Goal: Find specific page/section: Find specific page/section

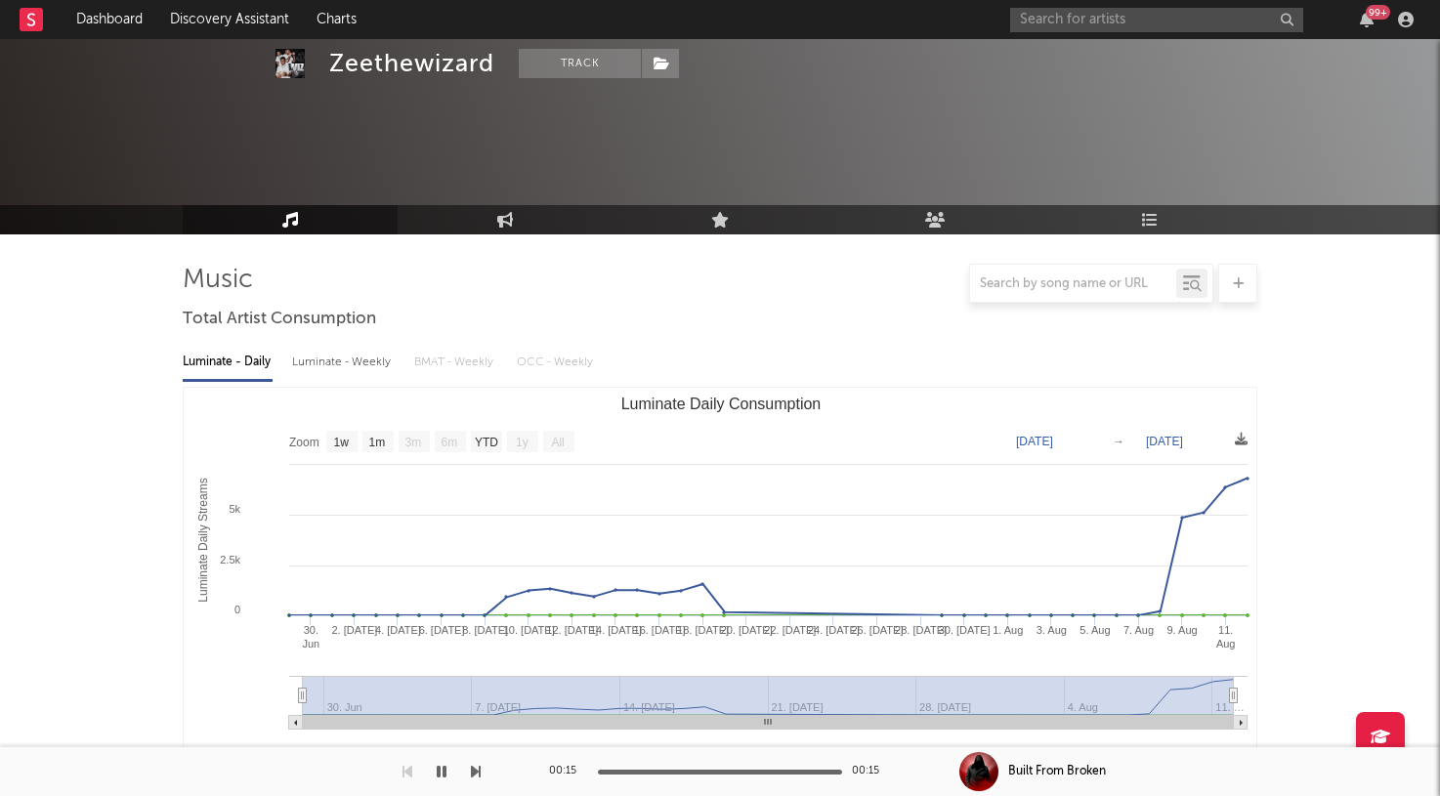
select select "1w"
select select "All"
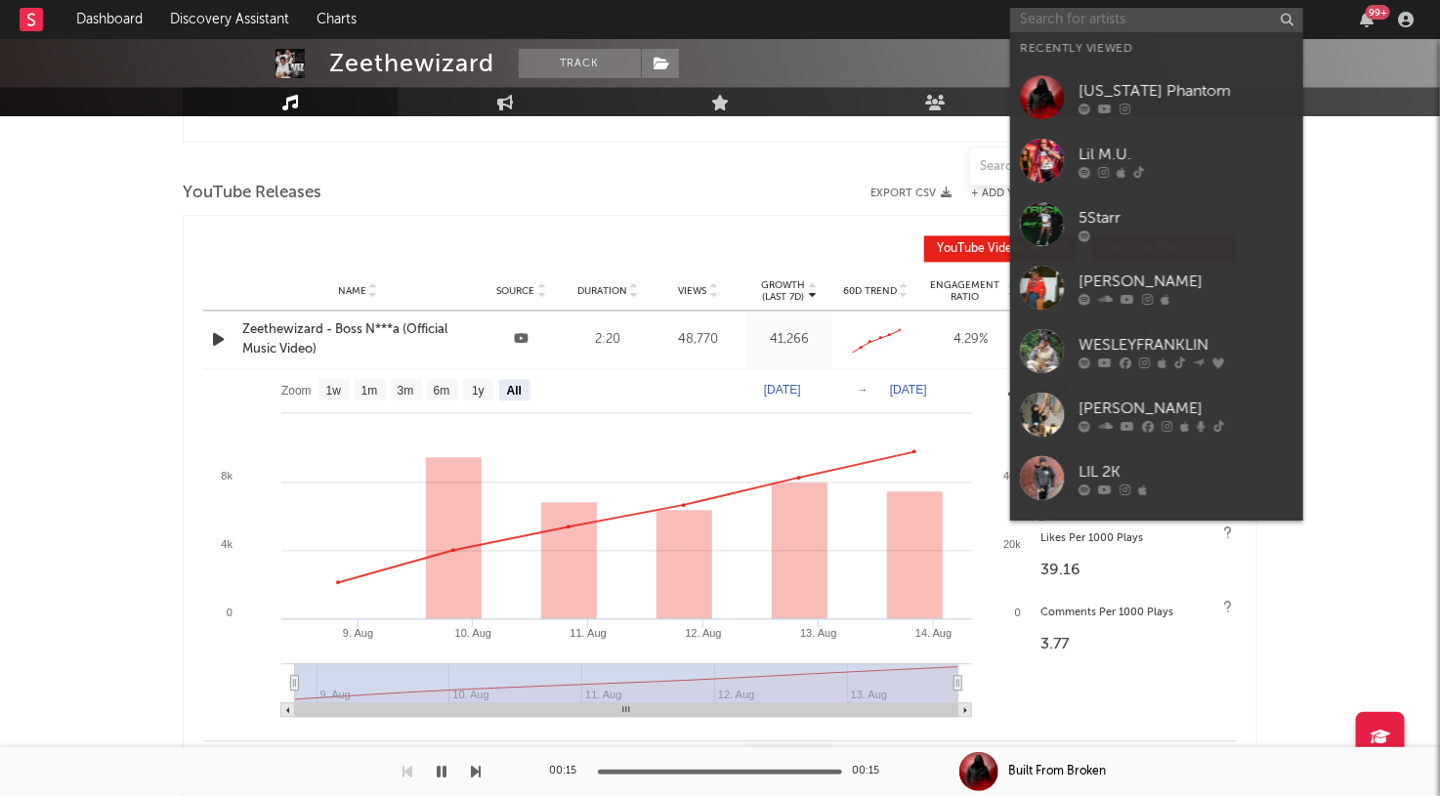
click at [1036, 13] on input "text" at bounding box center [1156, 20] width 293 height 24
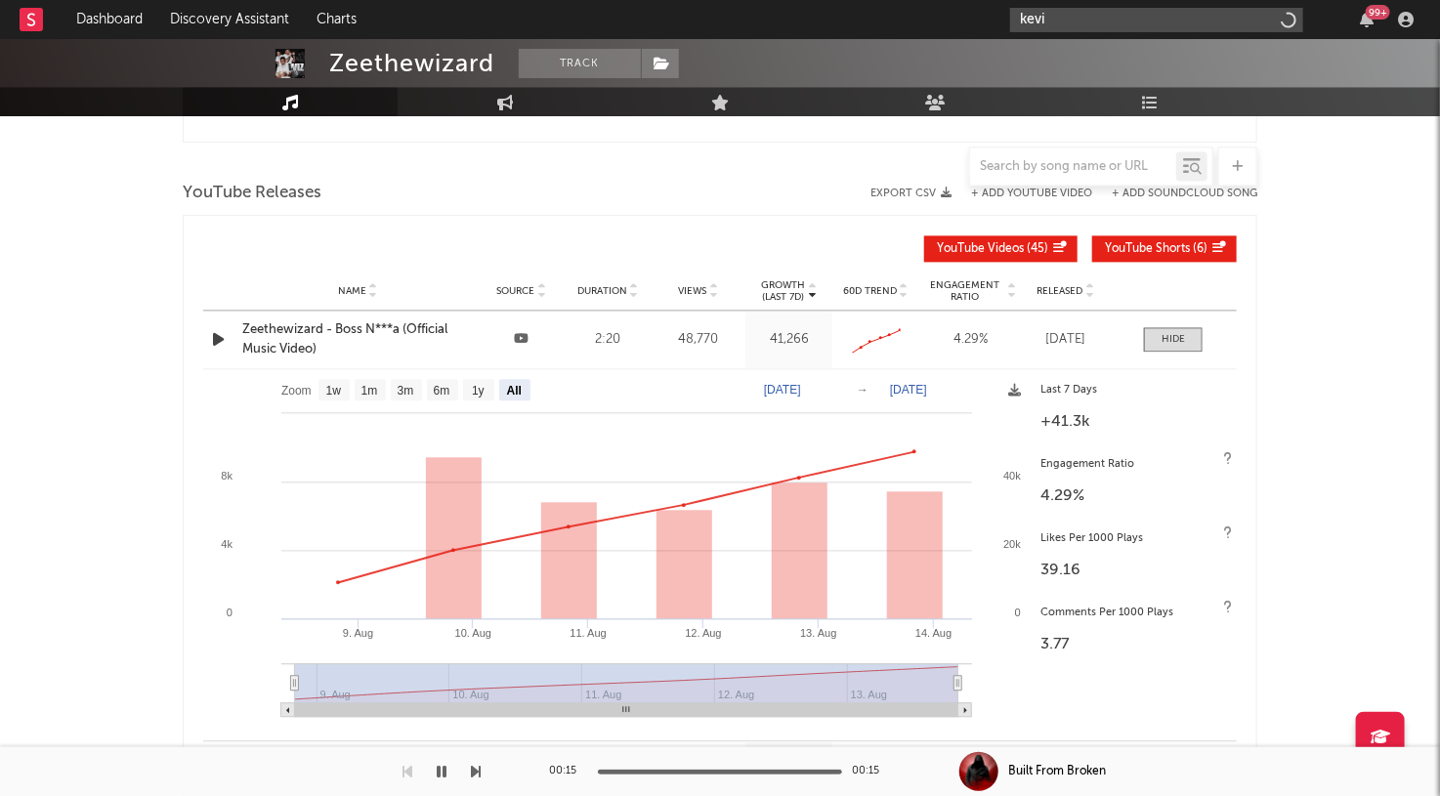
type input "kevin"
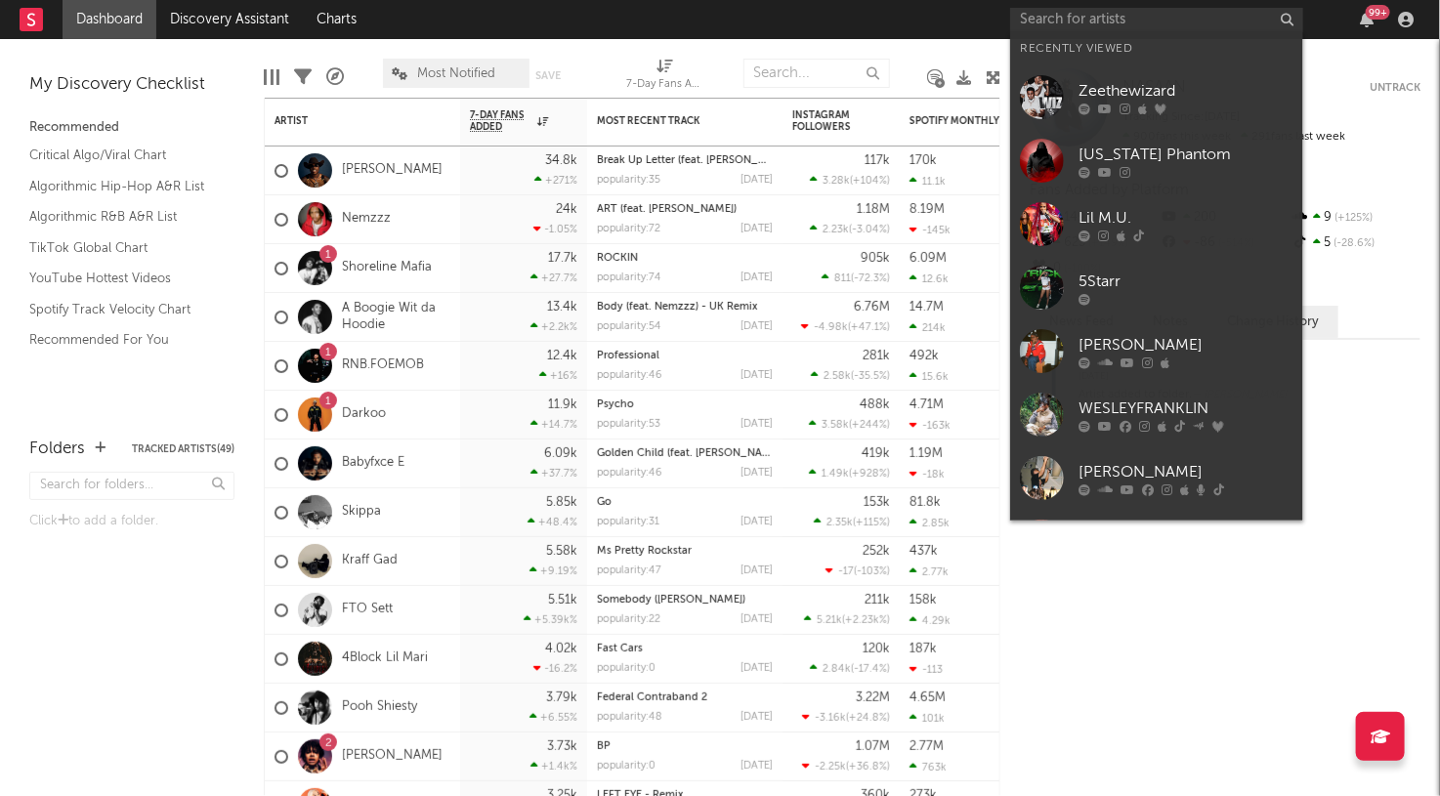
type input ","
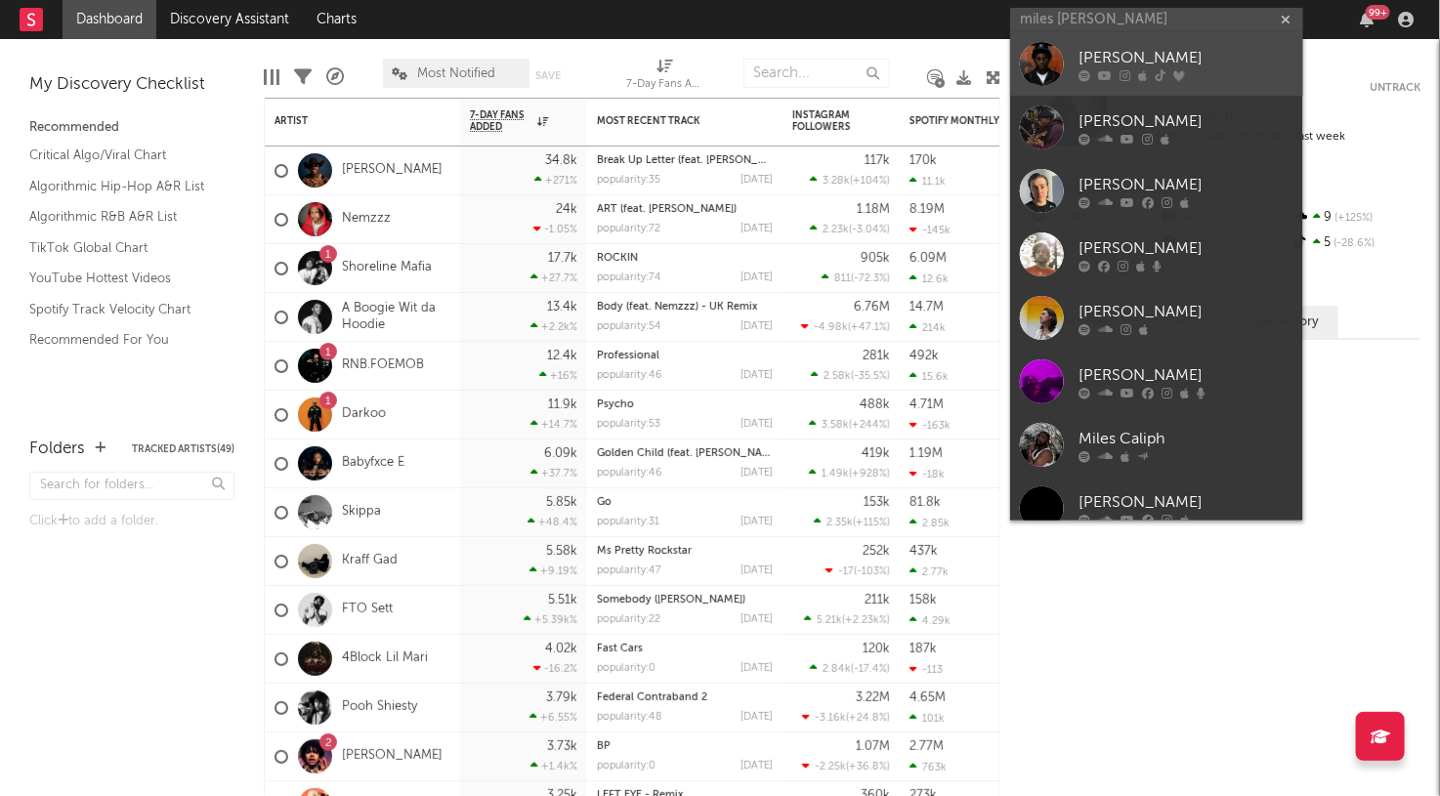
type input "miles [PERSON_NAME]"
click at [1189, 47] on link "[PERSON_NAME]" at bounding box center [1156, 64] width 293 height 64
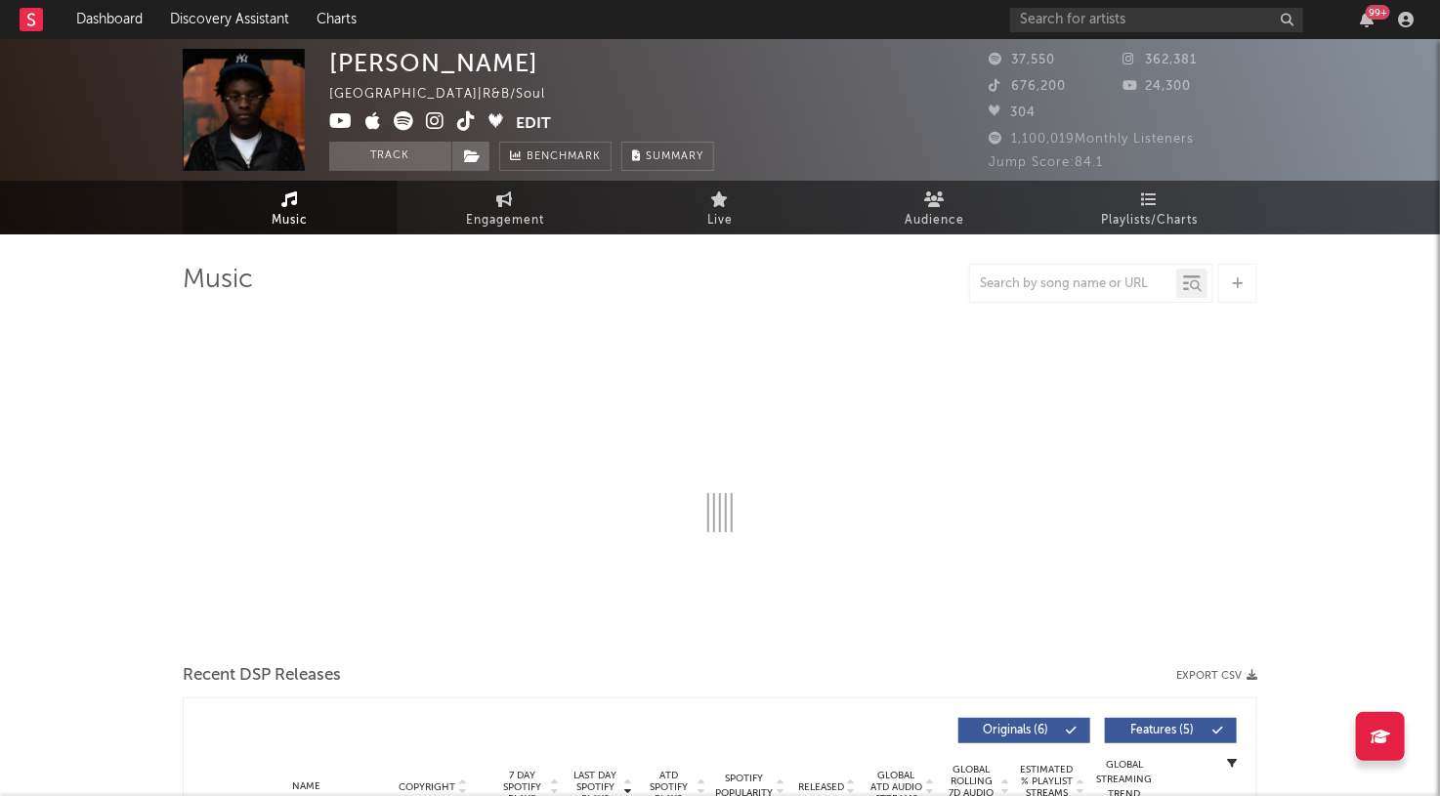
select select "1w"
